Goal: Browse casually: Explore the website without a specific task or goal

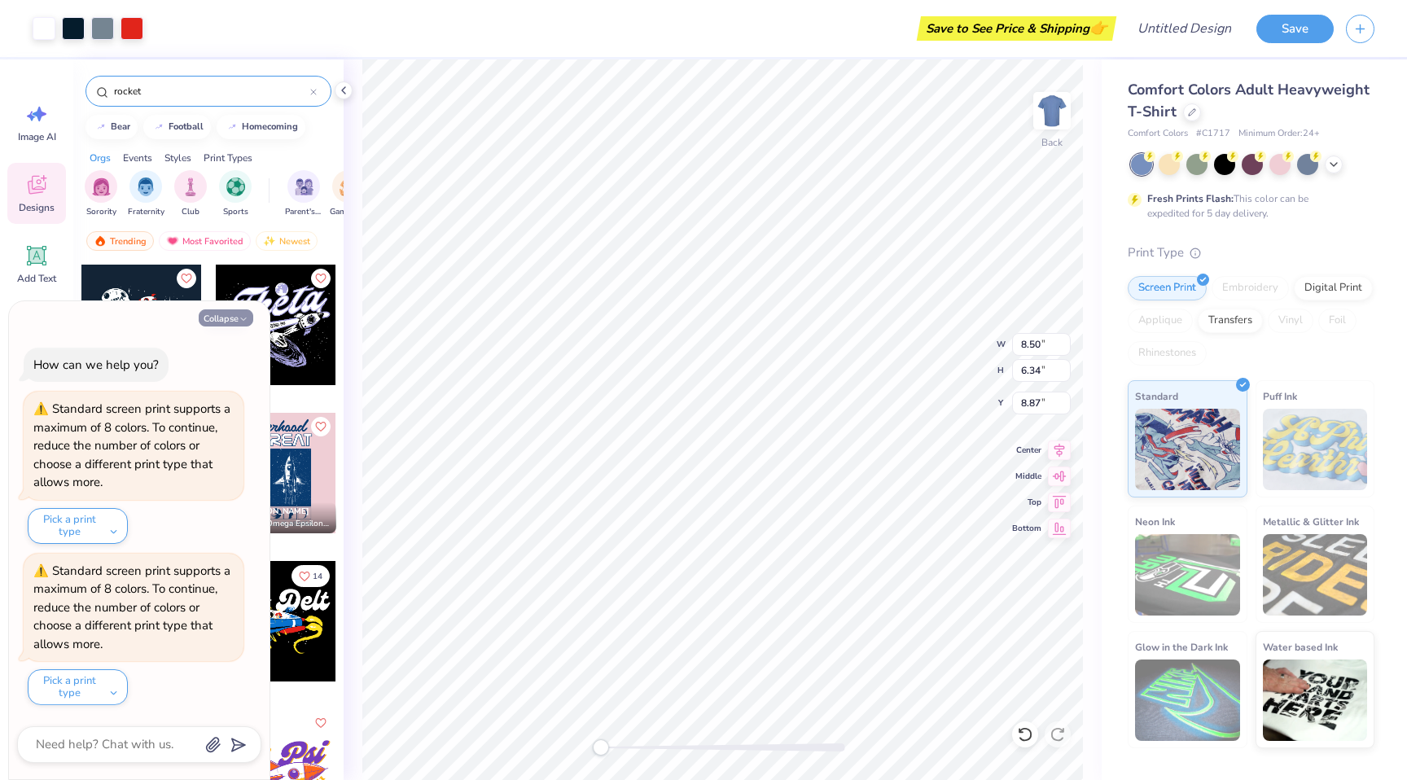
click at [232, 318] on button "Collapse" at bounding box center [226, 317] width 55 height 17
type textarea "x"
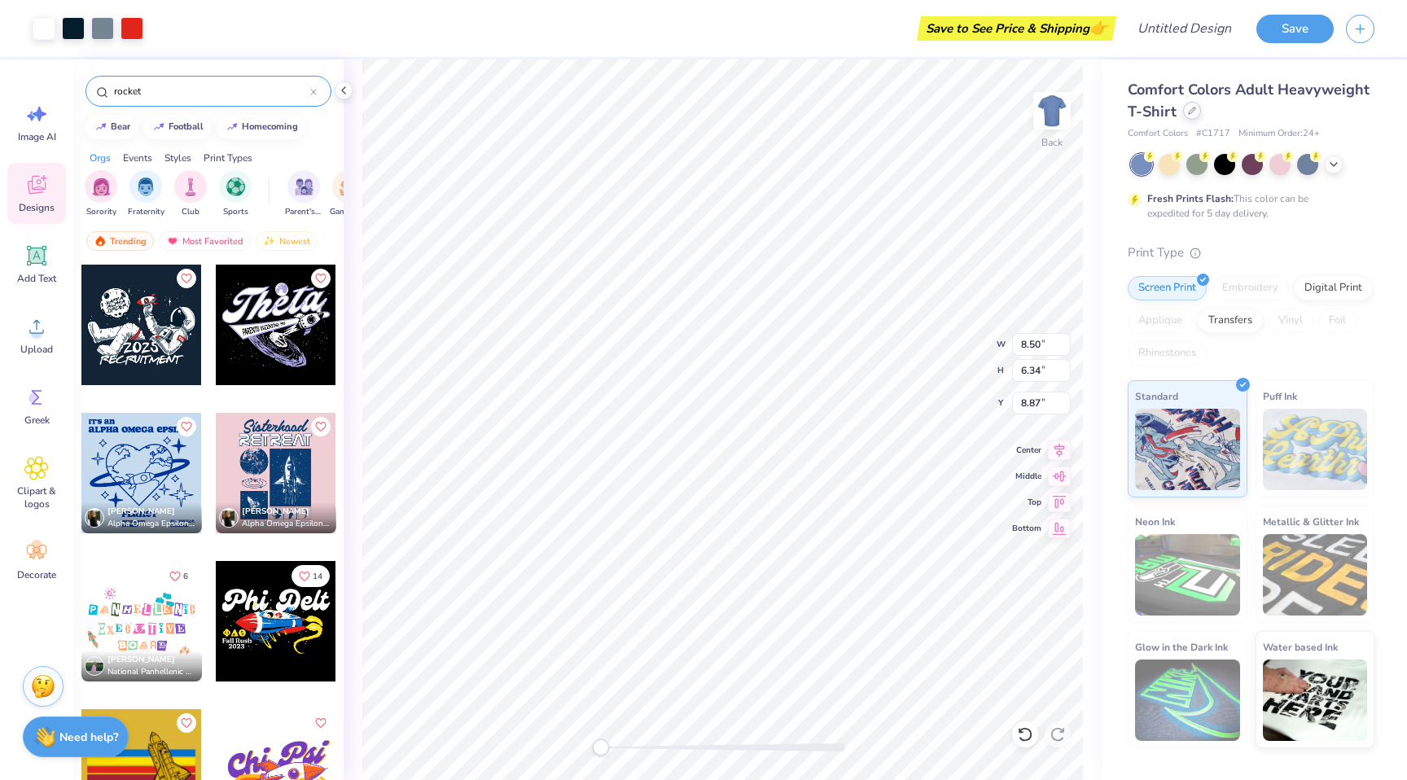
click at [1190, 114] on icon at bounding box center [1192, 111] width 8 height 8
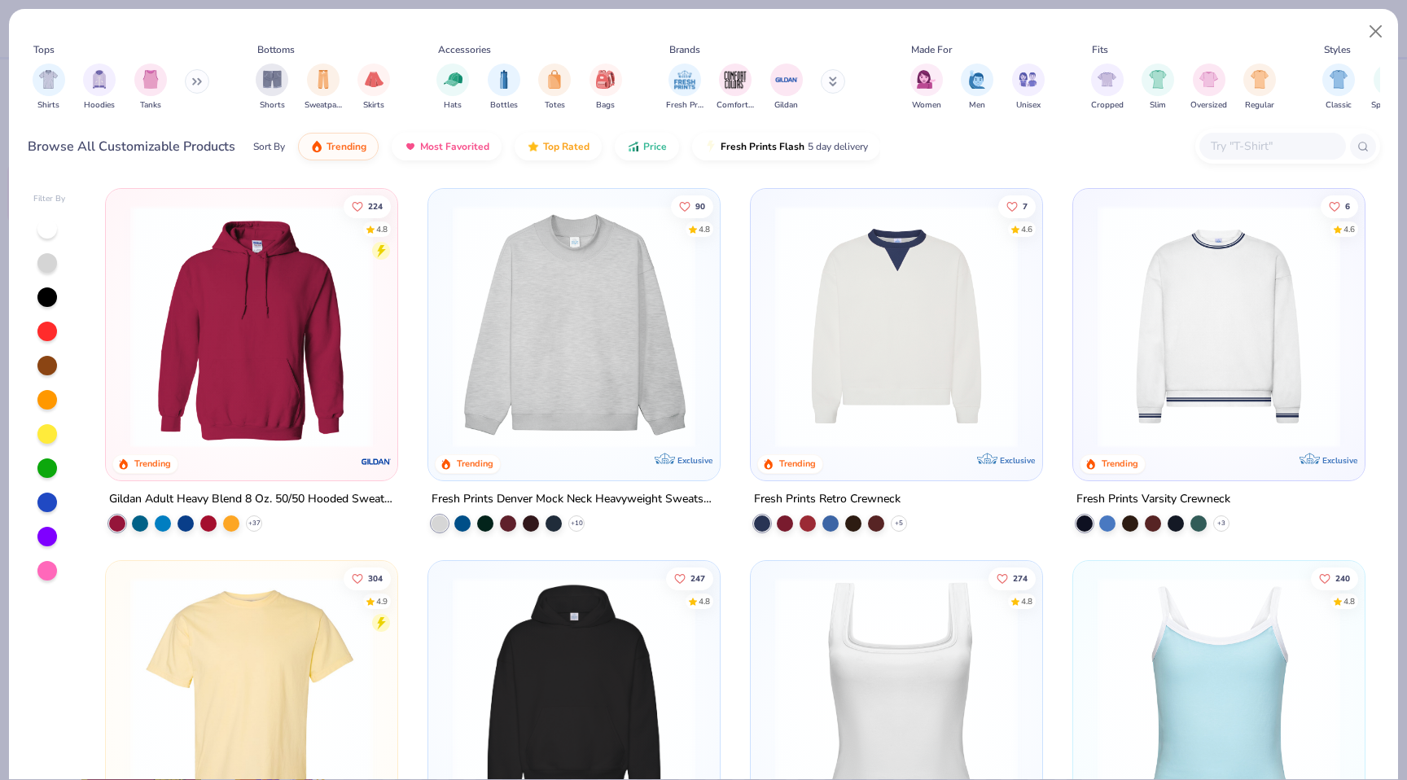
click at [836, 78] on button at bounding box center [833, 81] width 24 height 24
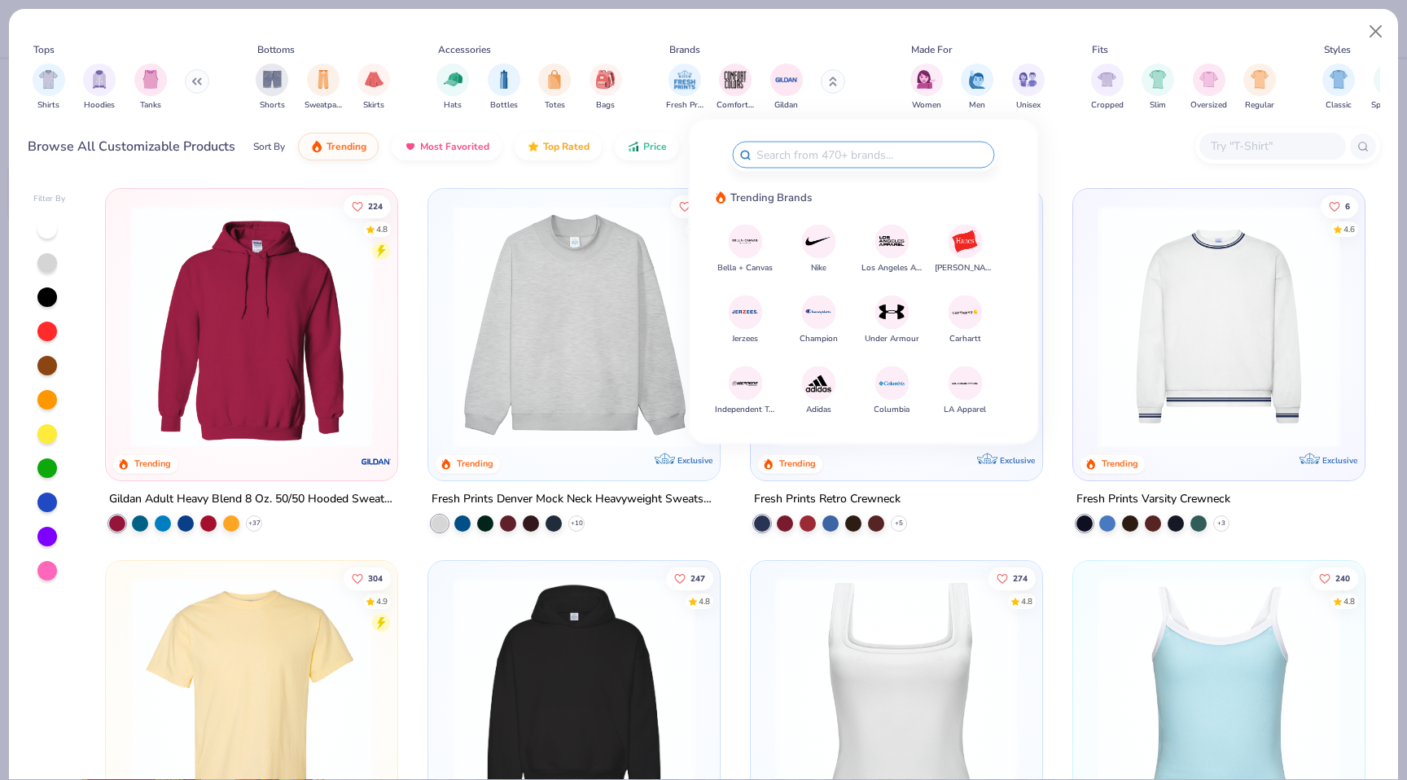
click at [816, 237] on img at bounding box center [818, 241] width 28 height 28
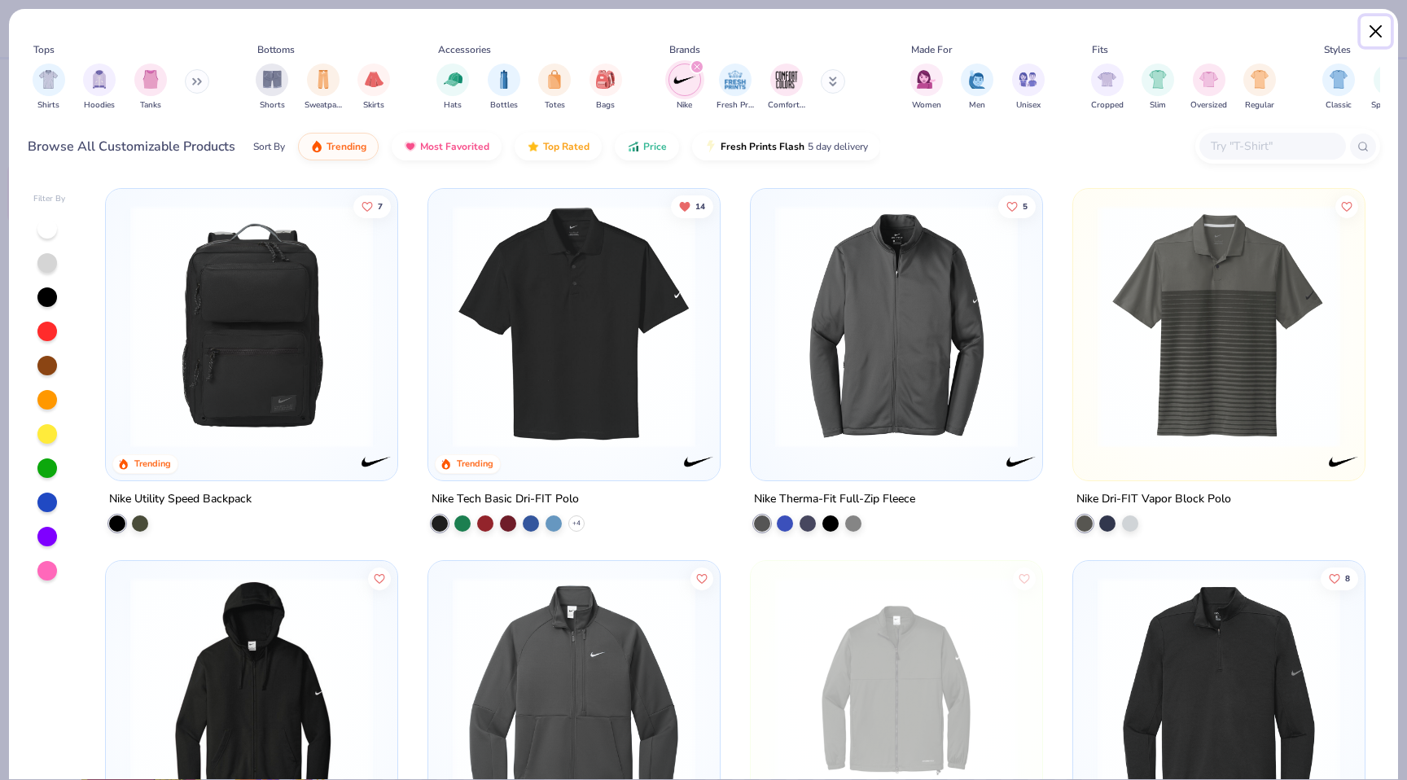
click at [1376, 37] on button "Close" at bounding box center [1376, 31] width 31 height 31
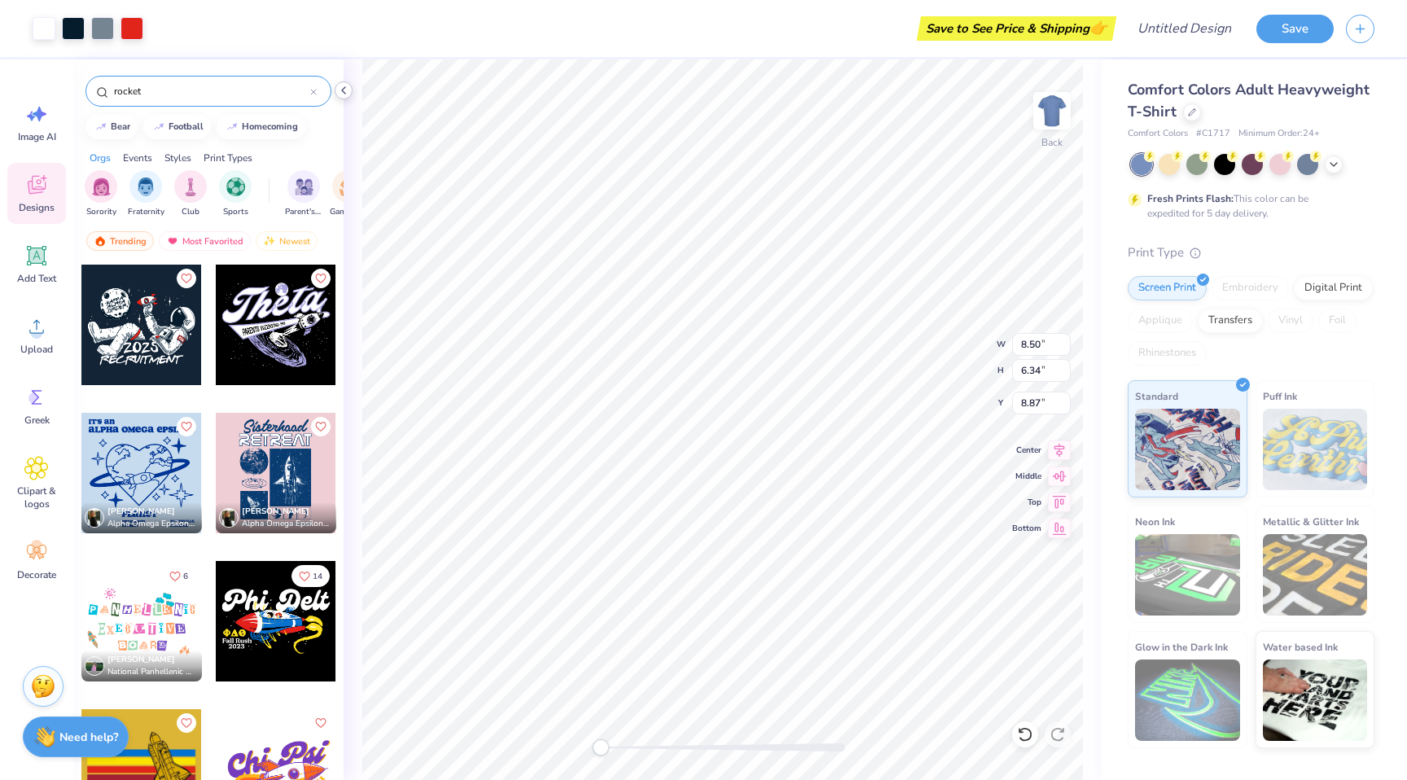
click at [342, 92] on icon at bounding box center [343, 90] width 13 height 13
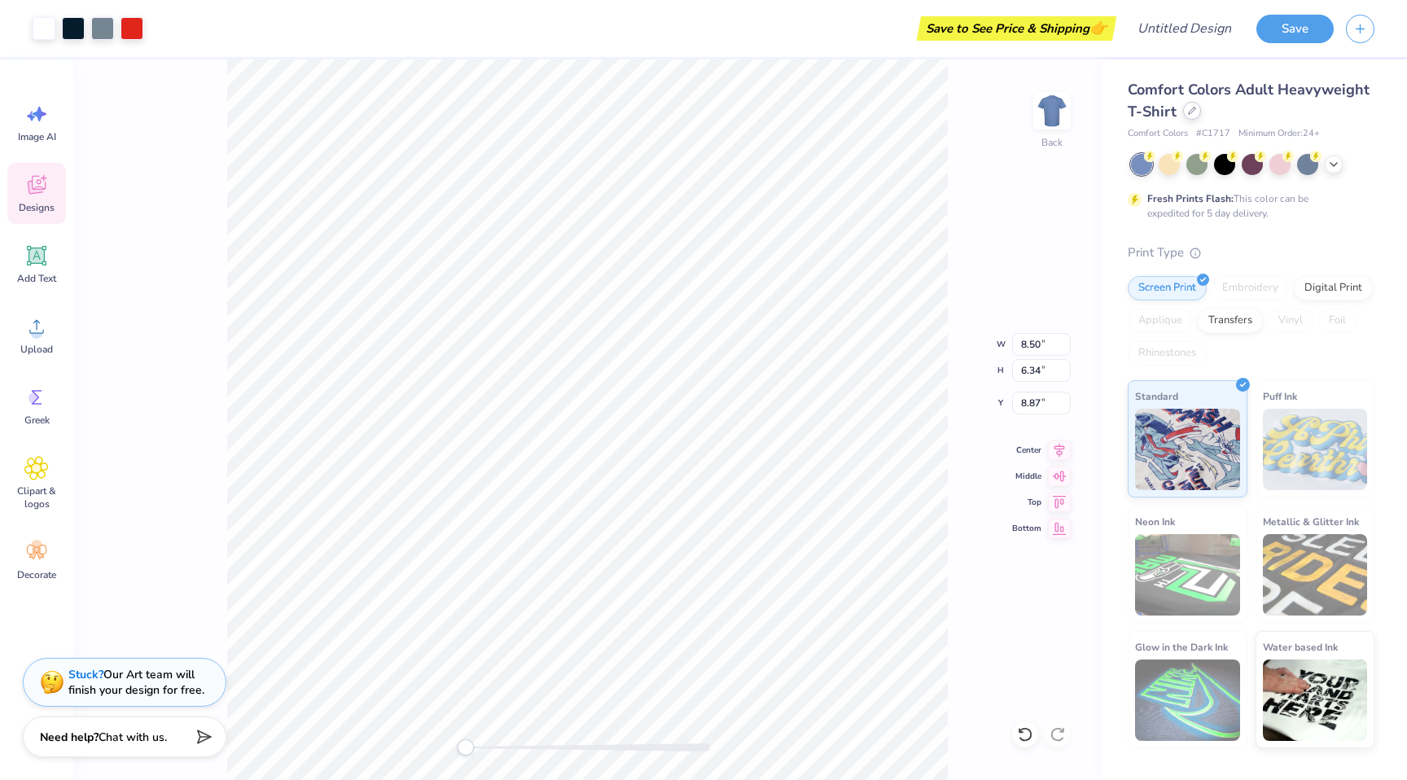
click at [1190, 107] on icon at bounding box center [1192, 111] width 8 height 8
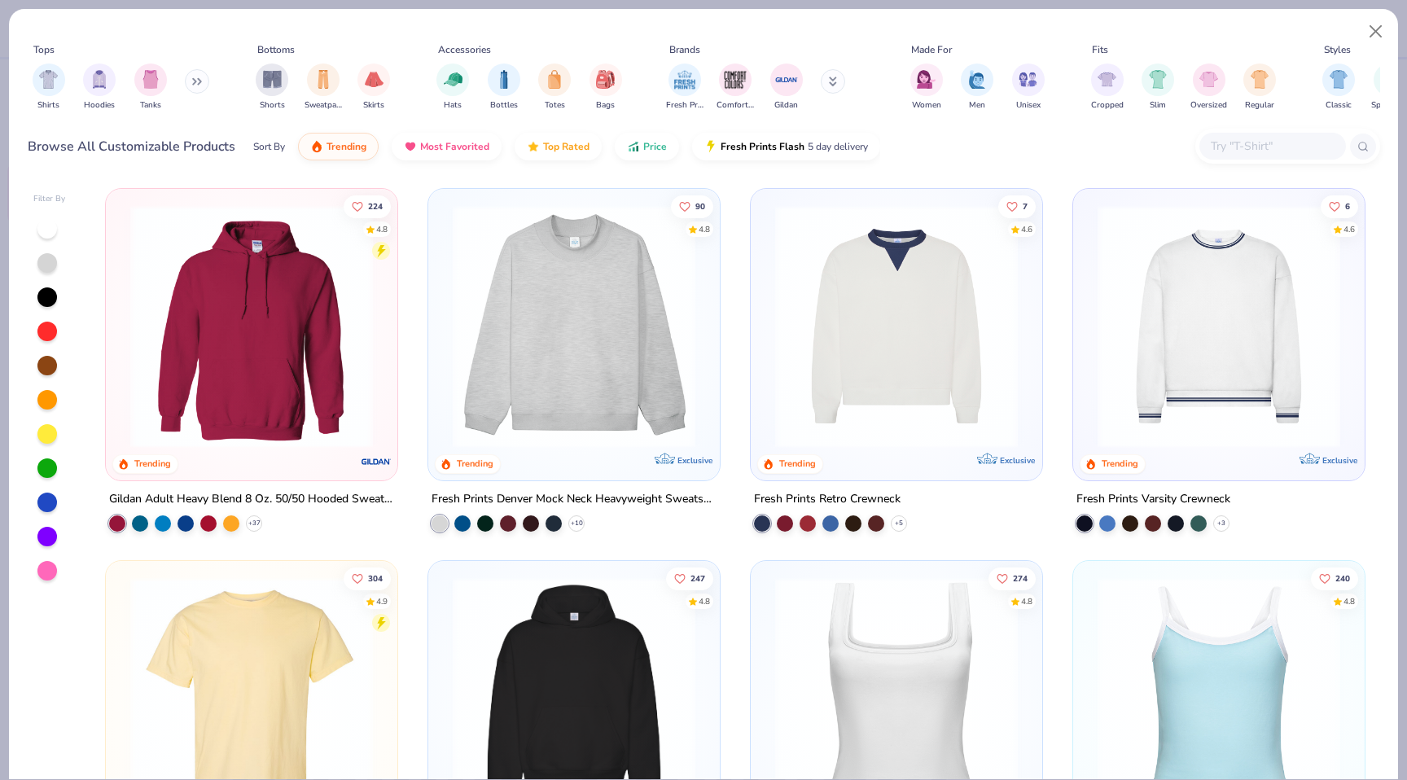
click at [655, 281] on img at bounding box center [574, 326] width 259 height 243
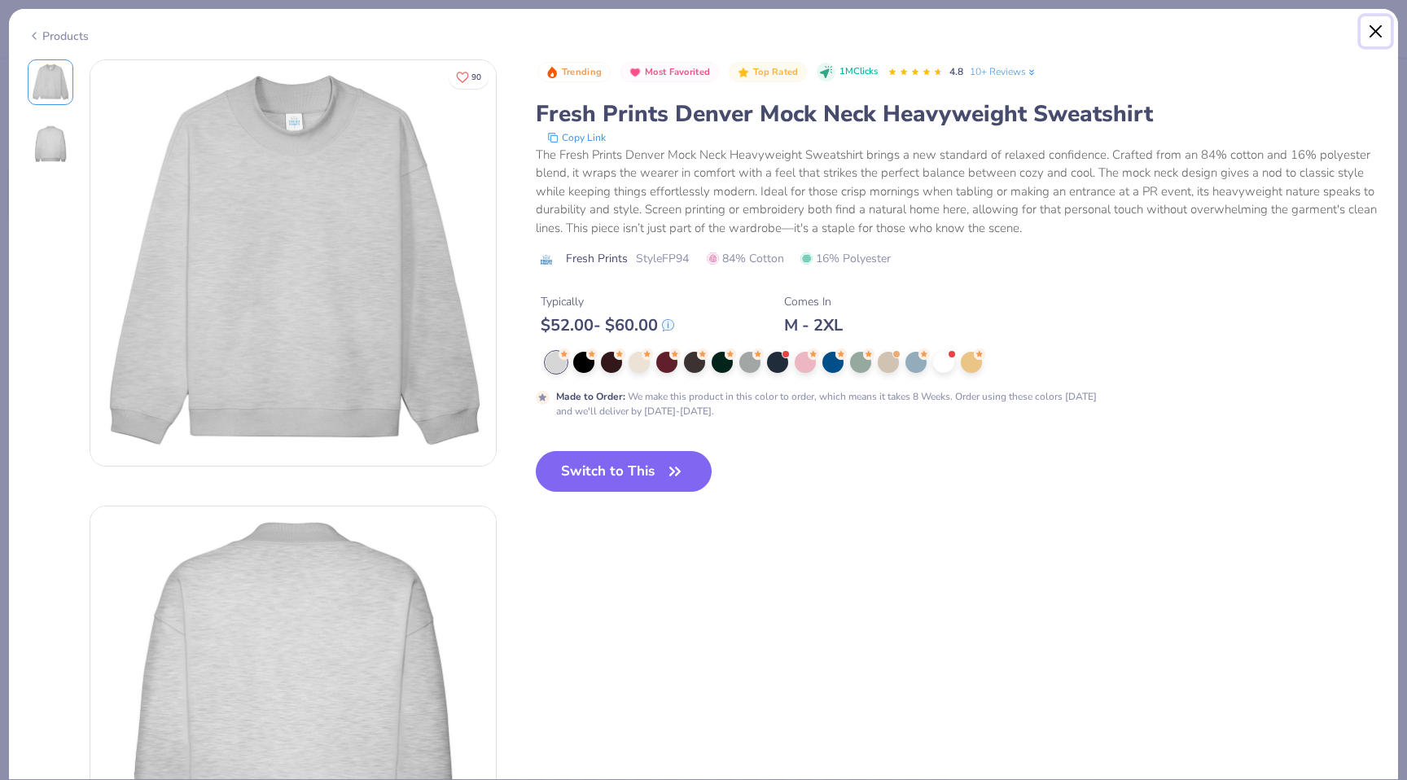
click at [1374, 32] on button "Close" at bounding box center [1376, 31] width 31 height 31
